Goal: Book appointment/travel/reservation

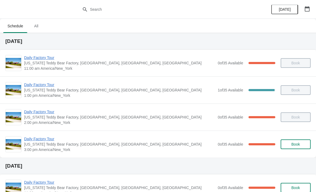
click at [49, 139] on span "Daily Factory Tour" at bounding box center [119, 138] width 191 height 5
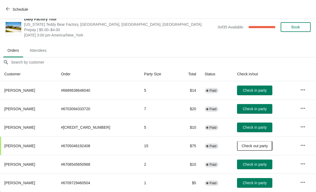
scroll to position [8, 0]
click at [250, 87] on button "Check in party" at bounding box center [254, 91] width 35 height 10
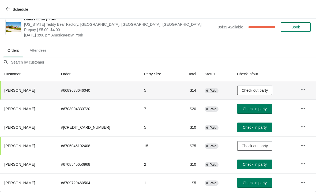
click at [251, 164] on span "Check in party" at bounding box center [255, 164] width 24 height 4
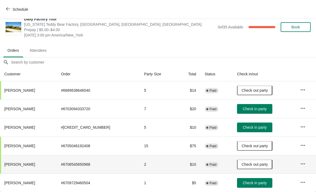
click at [21, 10] on span "Schedule" at bounding box center [21, 9] width 16 height 4
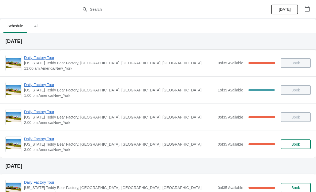
click at [46, 114] on span "Daily Factory Tour" at bounding box center [119, 111] width 191 height 5
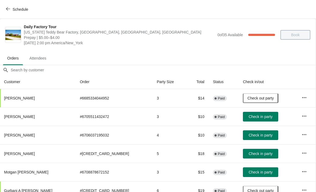
scroll to position [0, 0]
click at [19, 10] on span "Schedule" at bounding box center [21, 9] width 16 height 4
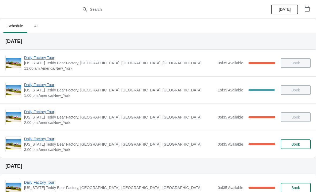
click at [46, 141] on span "Daily Factory Tour" at bounding box center [119, 138] width 191 height 5
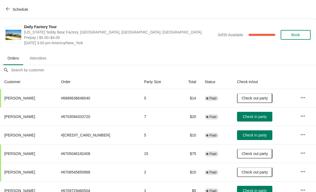
click at [21, 8] on span "Schedule" at bounding box center [21, 9] width 16 height 4
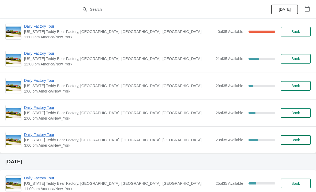
scroll to position [156, 0]
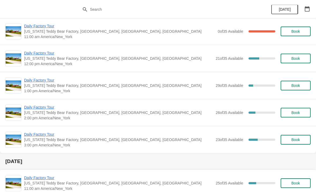
click at [47, 134] on span "Daily Factory Tour" at bounding box center [118, 134] width 189 height 5
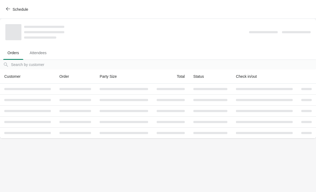
scroll to position [0, 0]
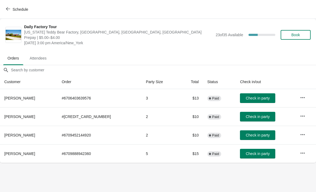
click at [302, 153] on icon "button" at bounding box center [303, 153] width 4 height 1
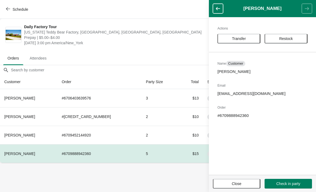
click at [241, 37] on span "Transfer" at bounding box center [239, 38] width 14 height 4
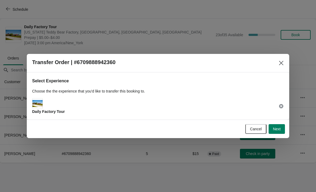
click at [278, 129] on span "Next" at bounding box center [277, 129] width 8 height 4
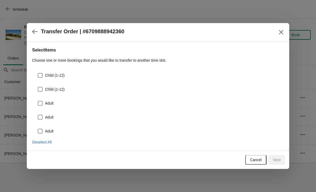
click at [46, 65] on div "Child (1-12) Child (1-12) Adult Adult Adult" at bounding box center [158, 100] width 252 height 70
click at [39, 76] on span at bounding box center [40, 75] width 5 height 5
click at [38, 73] on input "Child (1-12)" at bounding box center [38, 73] width 0 height 0
checkbox input "true"
select select "Child (1-12)"
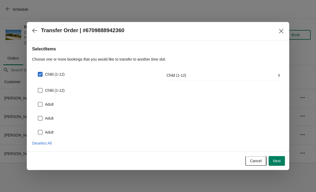
click at [41, 88] on span at bounding box center [40, 90] width 5 height 5
click at [38, 88] on input "Child (1-12)" at bounding box center [38, 88] width 0 height 0
checkbox input "true"
select select "Child (1-12)"
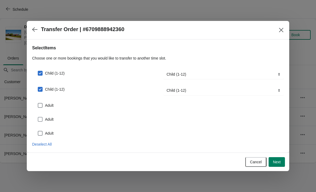
click at [44, 118] on label "Adult" at bounding box center [46, 120] width 16 height 8
click at [38, 117] on input "Adult" at bounding box center [38, 117] width 0 height 0
checkbox input "true"
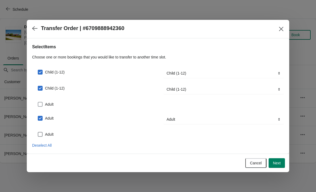
click at [41, 104] on span at bounding box center [40, 104] width 5 height 5
click at [38, 102] on input "Adult" at bounding box center [38, 102] width 0 height 0
checkbox input "true"
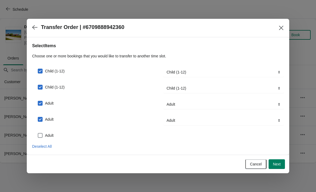
click at [42, 134] on span at bounding box center [40, 135] width 5 height 5
click at [38, 133] on input "Adult" at bounding box center [38, 133] width 0 height 0
checkbox input "true"
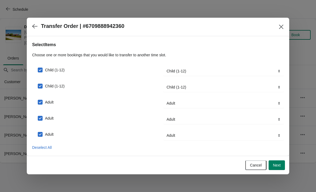
click at [280, 165] on span "Next" at bounding box center [277, 165] width 8 height 4
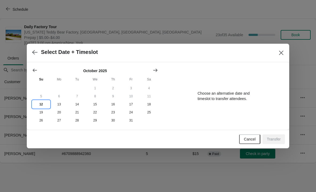
click at [42, 106] on button "12" at bounding box center [41, 104] width 18 height 8
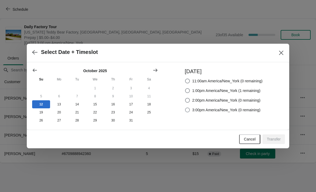
click at [185, 108] on span at bounding box center [187, 109] width 5 height 5
click at [185, 108] on input "3:00pm America/New_York (0 remaining)" at bounding box center [185, 108] width 0 height 0
radio input "true"
click at [275, 141] on span "Transfer" at bounding box center [274, 139] width 14 height 4
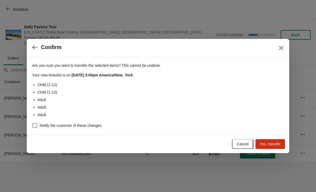
click at [274, 145] on span "Yes, transfer" at bounding box center [270, 144] width 21 height 4
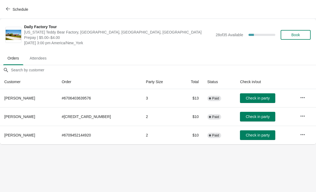
click at [21, 6] on button "Schedule" at bounding box center [18, 10] width 30 height 10
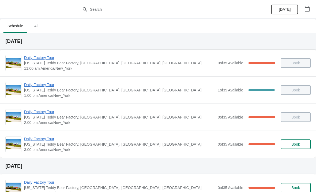
click at [50, 141] on span "Daily Factory Tour" at bounding box center [119, 138] width 191 height 5
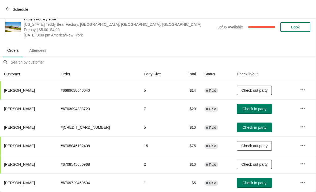
scroll to position [8, 0]
click at [253, 180] on button "Check in party" at bounding box center [254, 183] width 35 height 10
